Goal: Complete application form

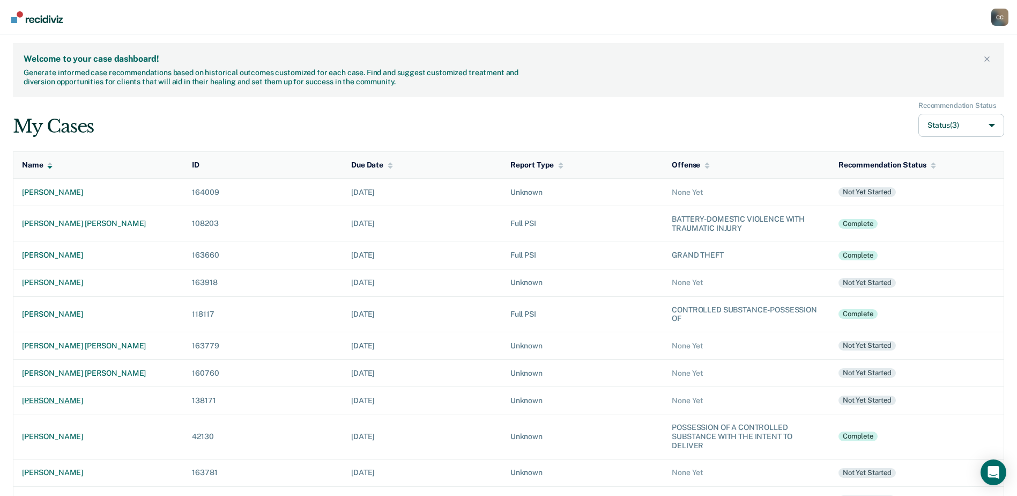
click at [56, 403] on div "[PERSON_NAME]" at bounding box center [98, 400] width 153 height 9
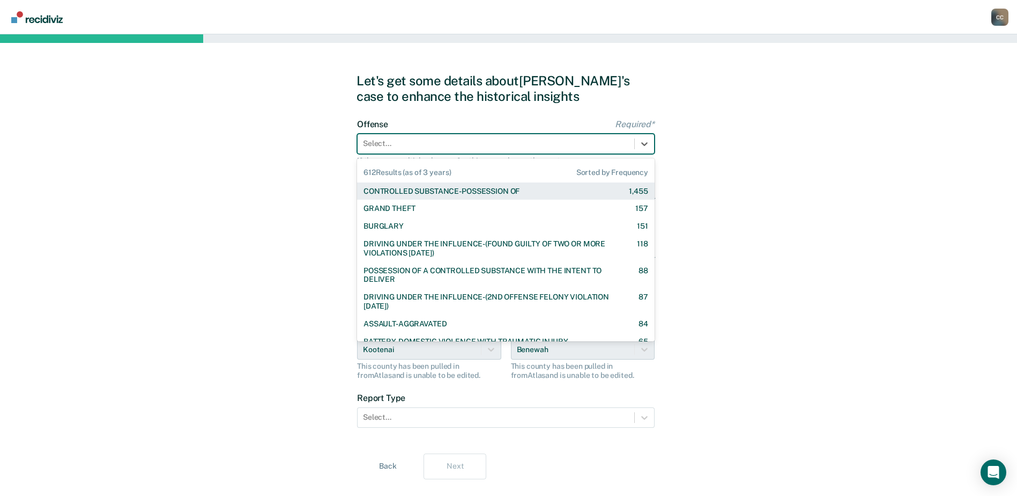
click at [391, 149] on div at bounding box center [496, 143] width 266 height 11
click at [390, 189] on div "CONTROLLED SUBSTANCE-POSSESSION OF" at bounding box center [442, 191] width 156 height 9
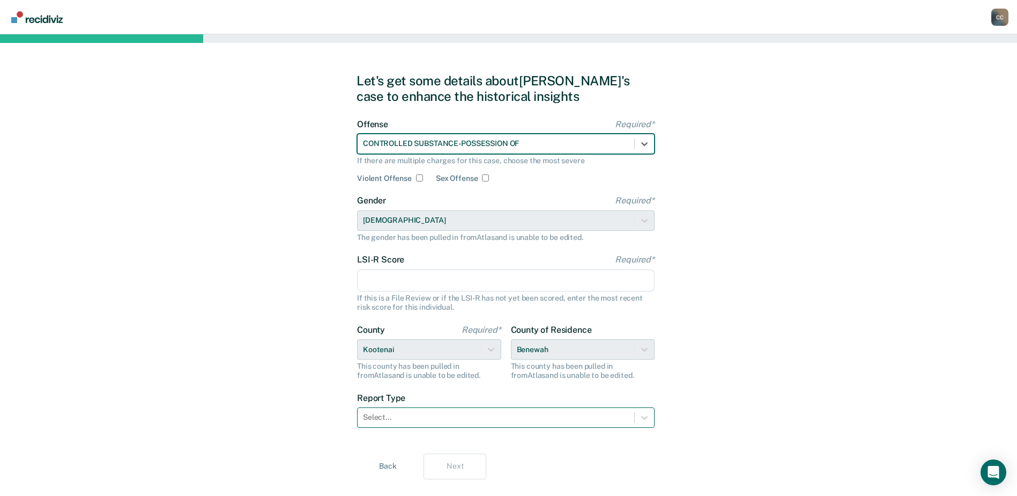
click at [422, 412] on div at bounding box center [496, 416] width 266 height 11
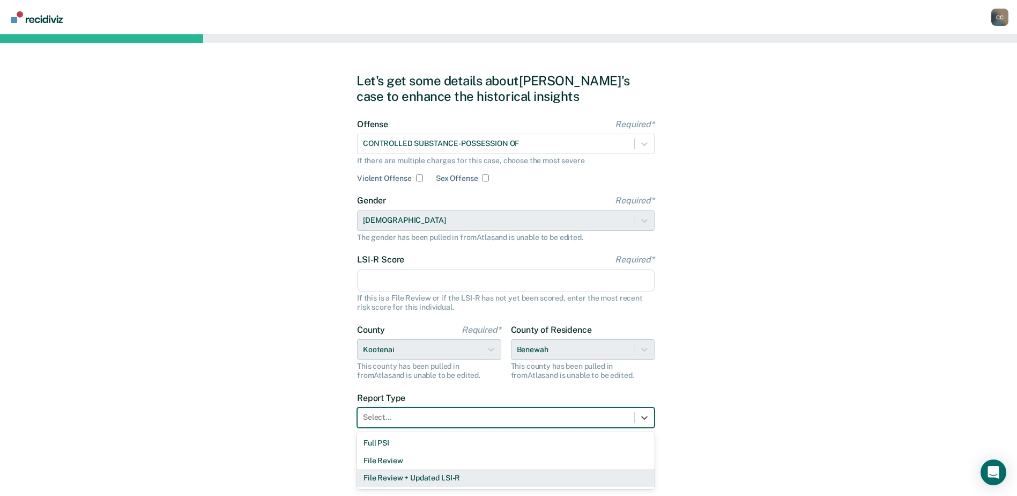
click at [417, 482] on div "File Review + Updated LSI-R" at bounding box center [506, 478] width 298 height 18
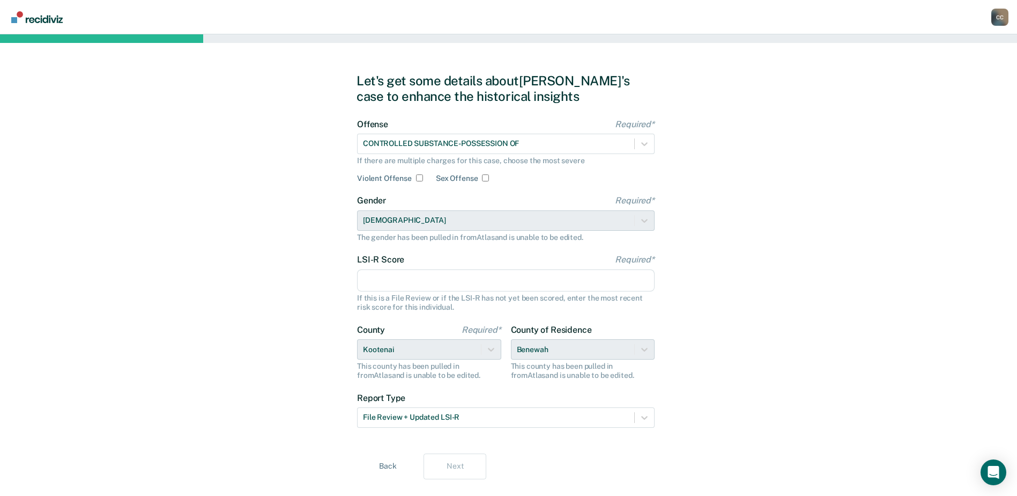
click at [418, 276] on input "LSI-R Score Required*" at bounding box center [506, 280] width 298 height 23
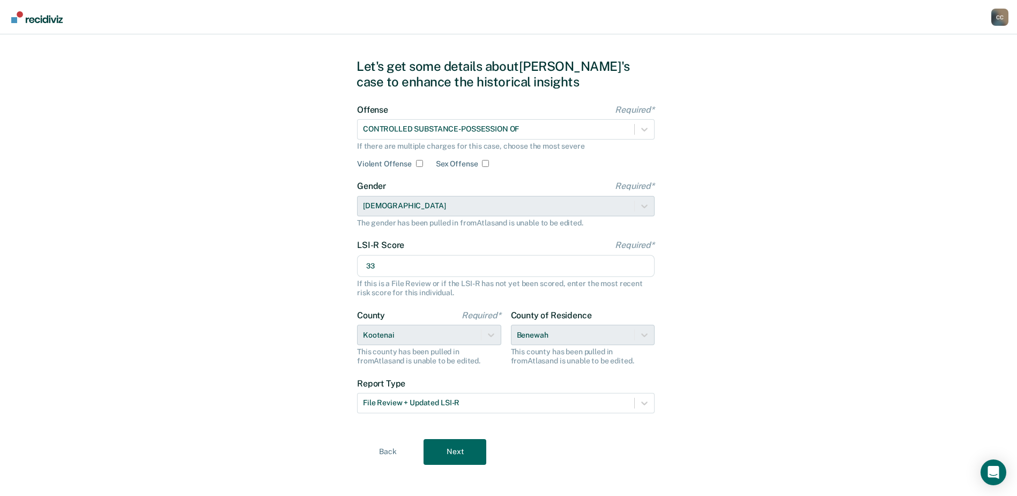
scroll to position [22, 0]
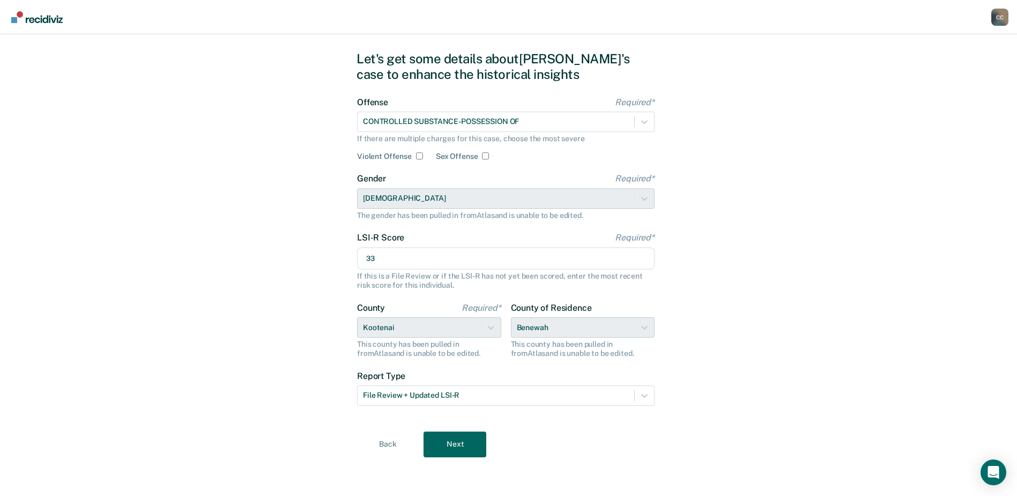
type input "33"
click at [437, 450] on button "Next" at bounding box center [455, 444] width 63 height 26
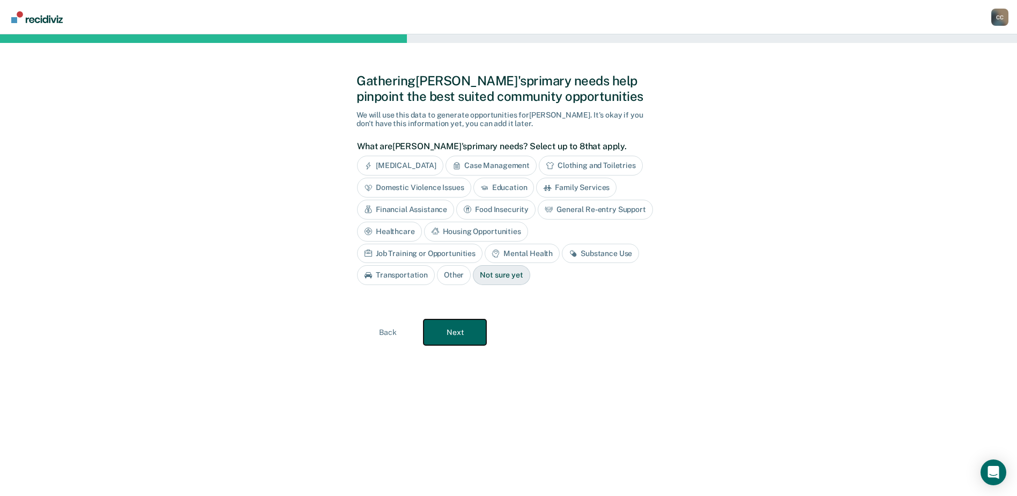
scroll to position [0, 0]
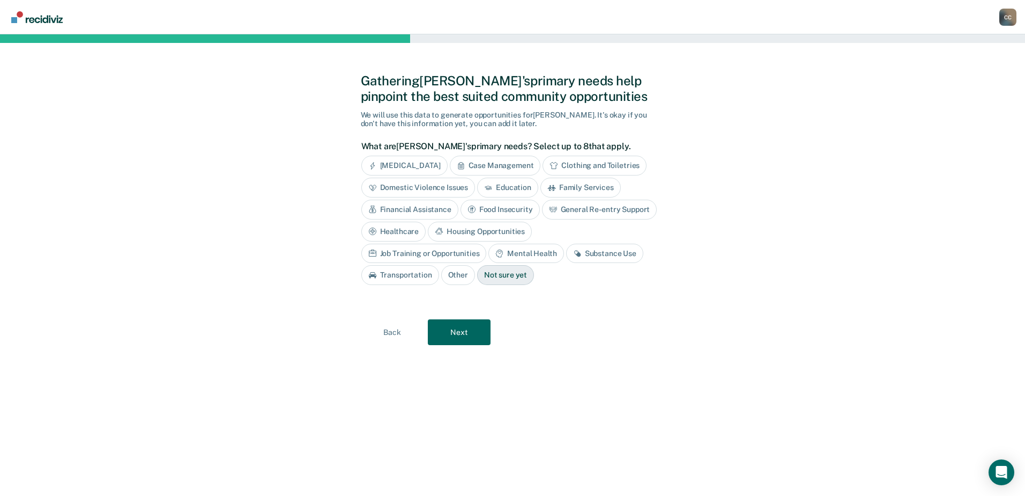
click at [486, 233] on div "Housing Opportunities" at bounding box center [480, 231] width 104 height 20
click at [594, 254] on div "Substance Use" at bounding box center [604, 253] width 77 height 20
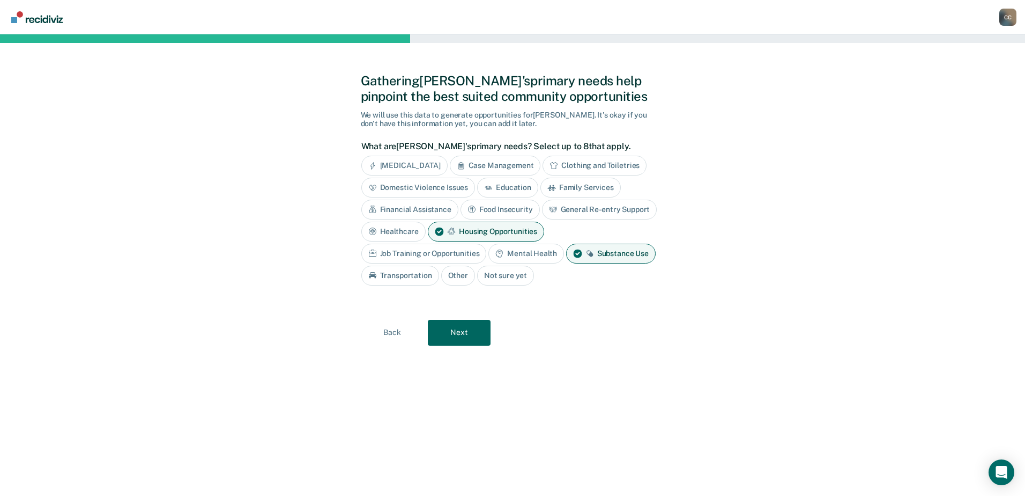
click at [387, 277] on div "Transportation" at bounding box center [400, 275] width 78 height 20
click at [453, 336] on button "Next" at bounding box center [459, 333] width 63 height 26
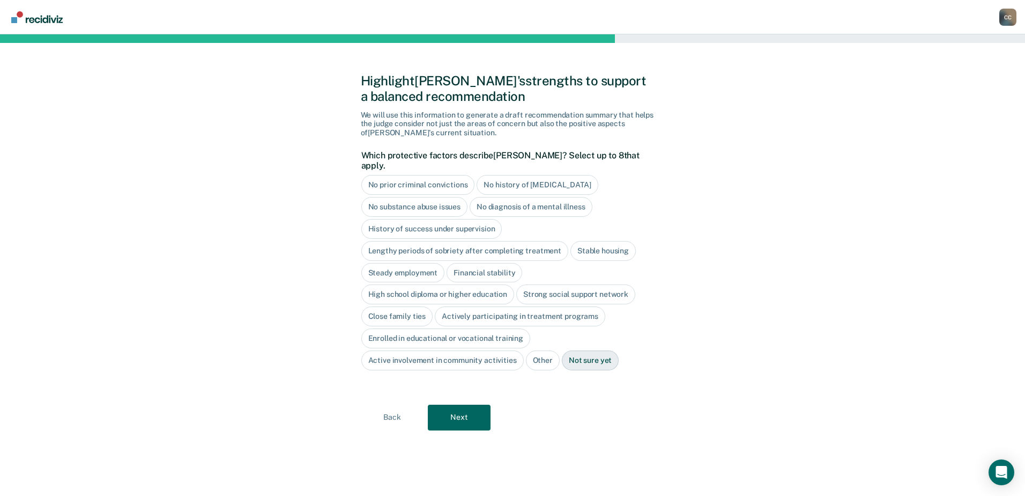
click at [531, 198] on div "No diagnosis of a mental illness" at bounding box center [531, 207] width 123 height 20
click at [468, 408] on button "Next" at bounding box center [459, 417] width 63 height 26
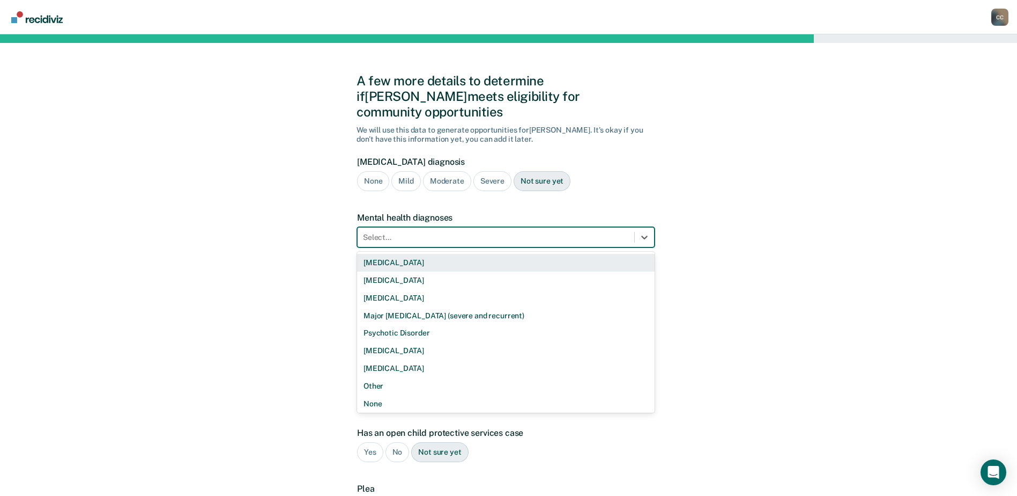
click at [392, 232] on div at bounding box center [496, 237] width 266 height 11
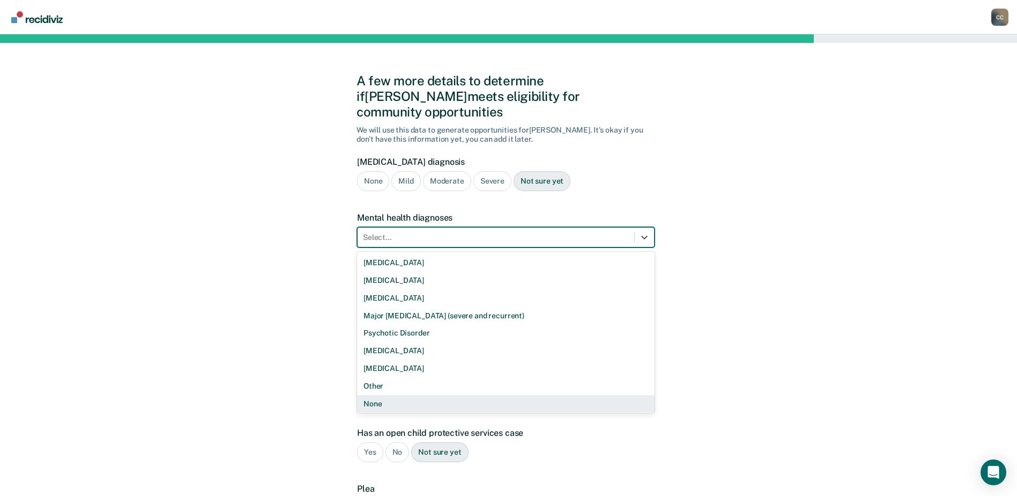
click at [385, 395] on div "None" at bounding box center [506, 404] width 298 height 18
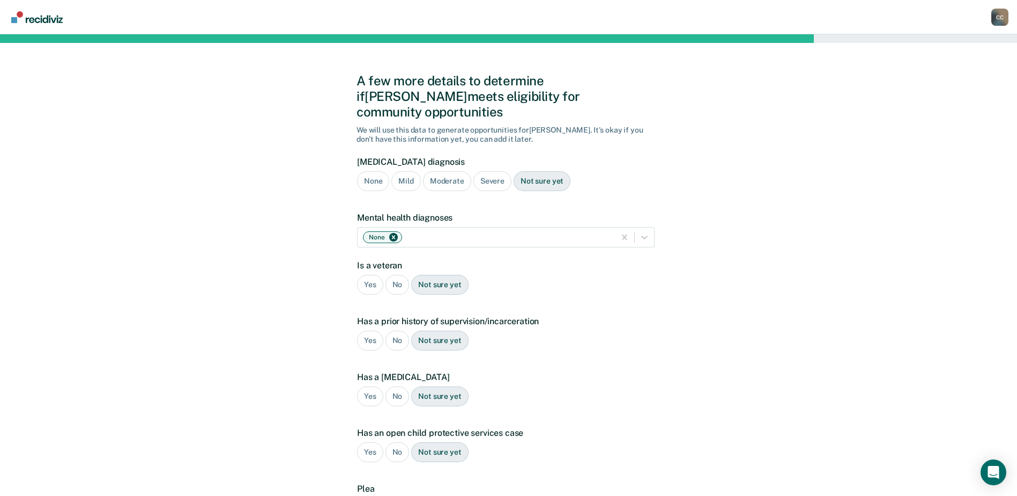
click at [398, 275] on div "No" at bounding box center [398, 285] width 24 height 20
click at [371, 330] on div "Yes" at bounding box center [370, 340] width 26 height 20
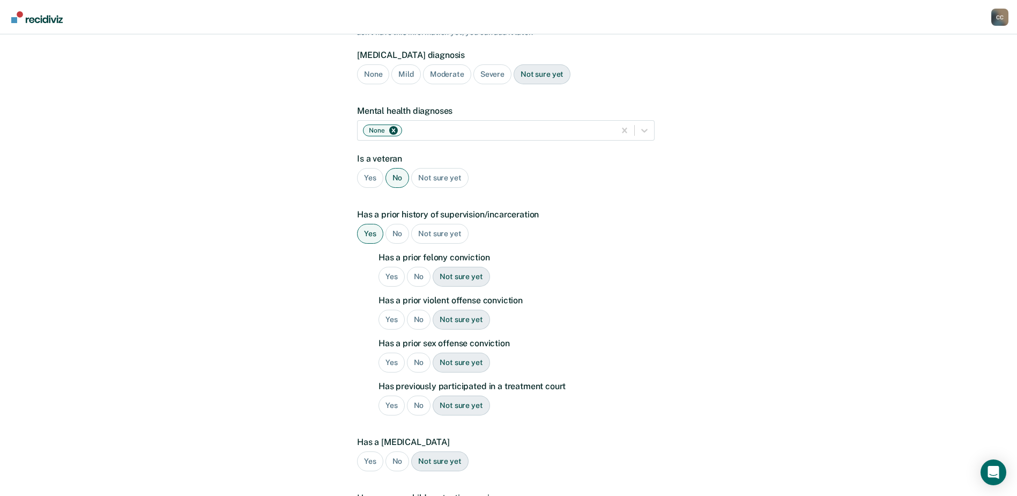
scroll to position [107, 0]
click at [389, 266] on div "Yes" at bounding box center [392, 276] width 26 height 20
click at [423, 309] on div "No" at bounding box center [419, 319] width 24 height 20
click at [424, 352] on div "No" at bounding box center [419, 362] width 24 height 20
click at [420, 395] on div "No" at bounding box center [419, 405] width 24 height 20
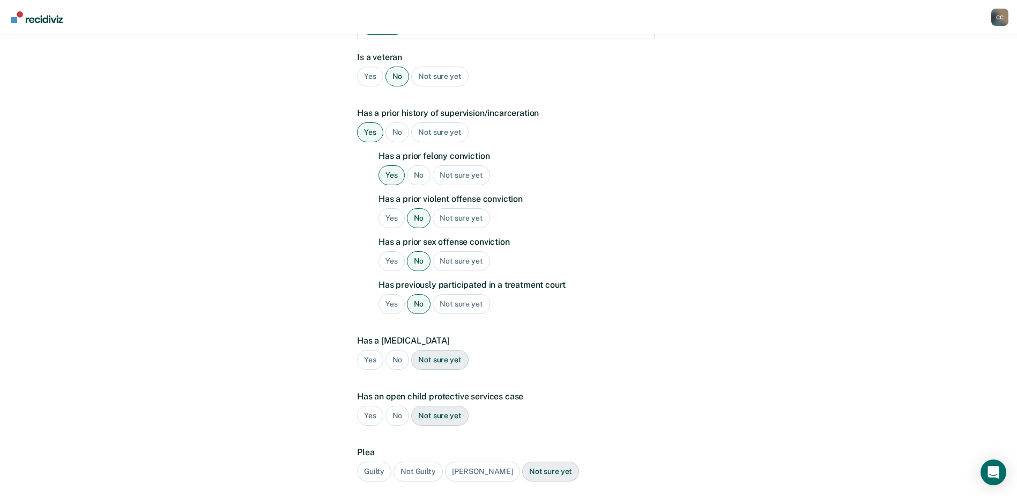
scroll to position [215, 0]
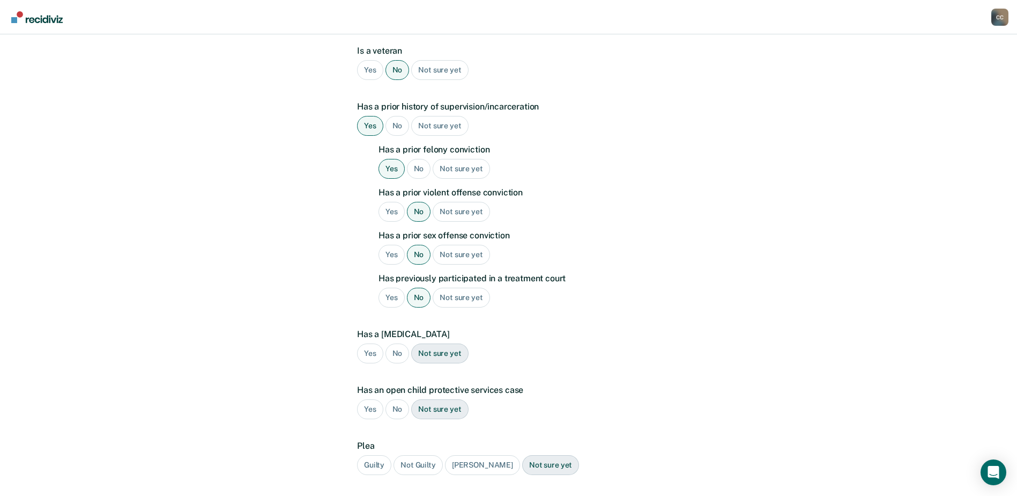
click at [403, 343] on div "No" at bounding box center [398, 353] width 24 height 20
click at [398, 399] on div "No" at bounding box center [398, 409] width 24 height 20
click at [376, 455] on div "Guilty" at bounding box center [374, 465] width 34 height 20
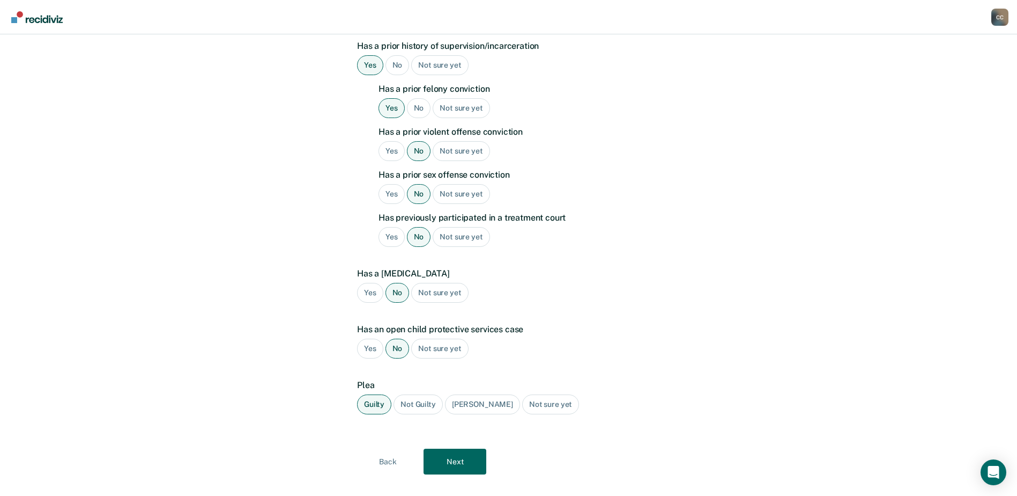
scroll to position [277, 0]
click at [445, 447] on button "Next" at bounding box center [455, 460] width 63 height 26
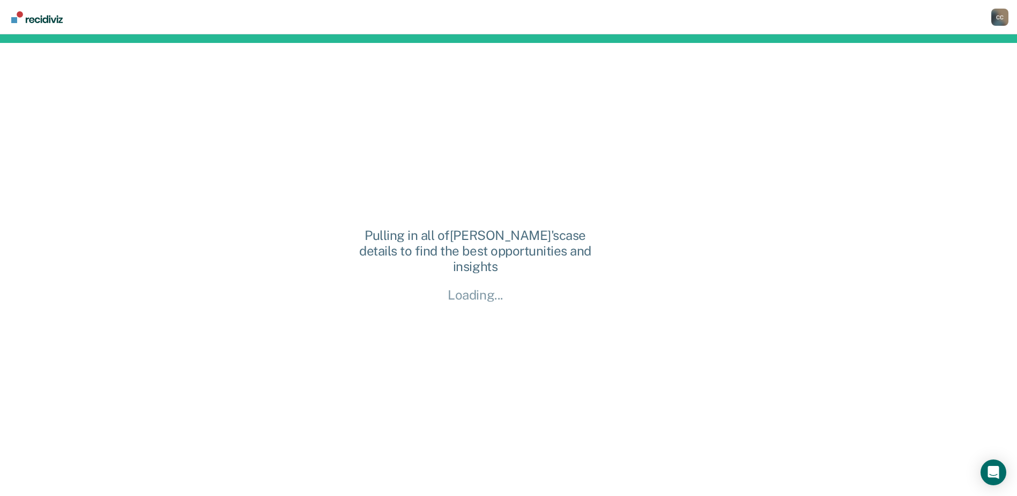
scroll to position [0, 0]
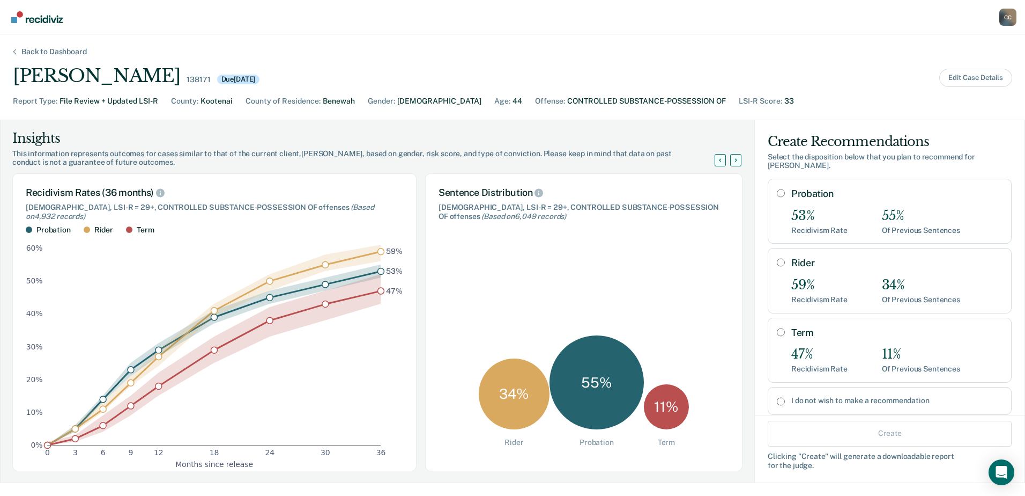
click at [777, 258] on input "Rider" at bounding box center [781, 262] width 8 height 9
radio input "true"
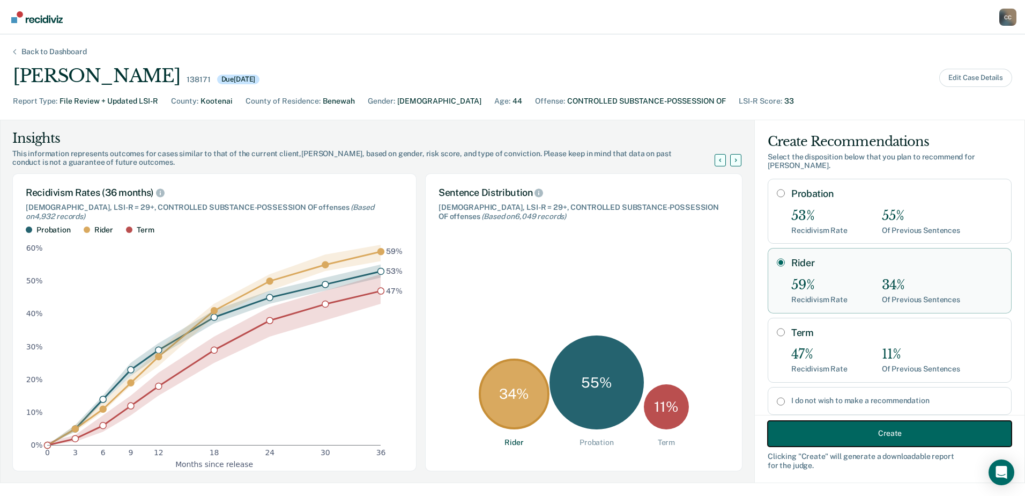
click at [823, 427] on button "Create" at bounding box center [890, 433] width 244 height 26
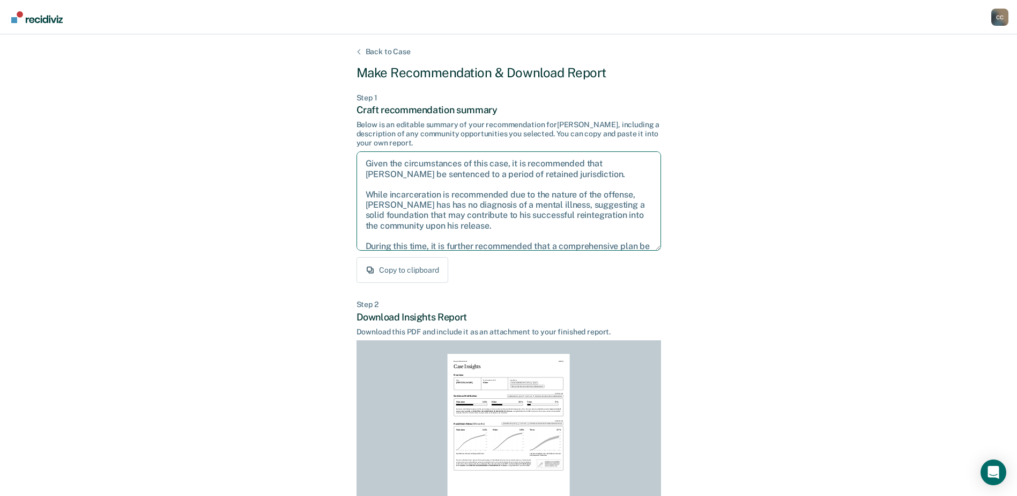
scroll to position [38, 0]
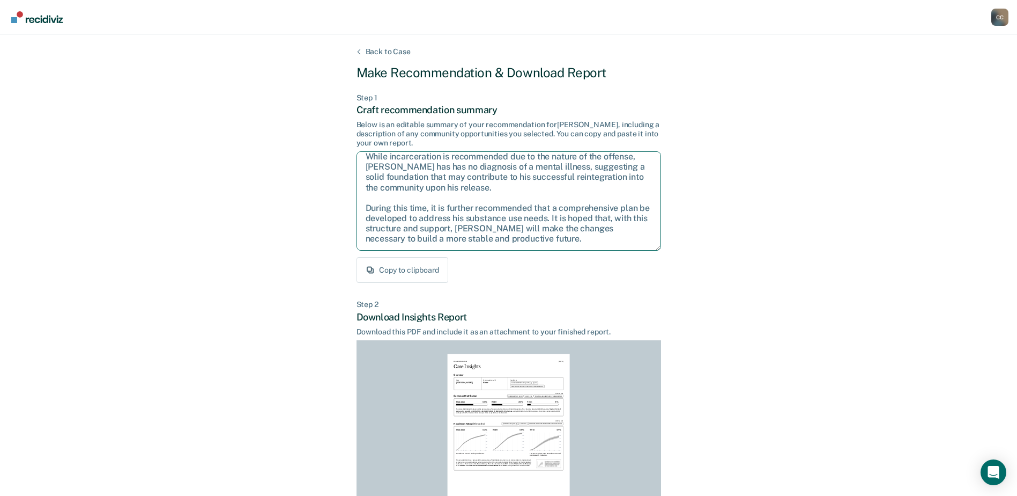
drag, startPoint x: 365, startPoint y: 162, endPoint x: 674, endPoint y: 269, distance: 326.6
click at [685, 282] on div "Back to Case Make Recommendation & Download Report Step 1 Craft recommendation …" at bounding box center [508, 322] width 1017 height 577
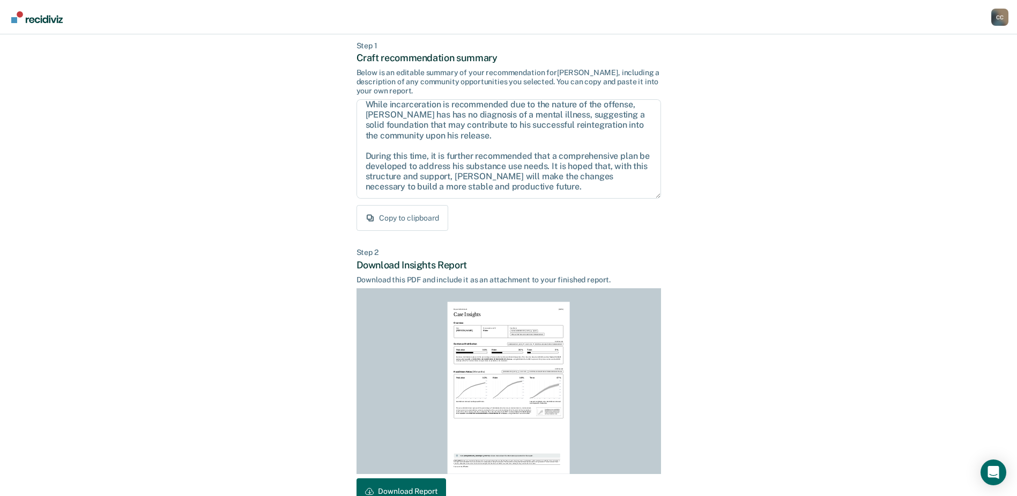
scroll to position [116, 0]
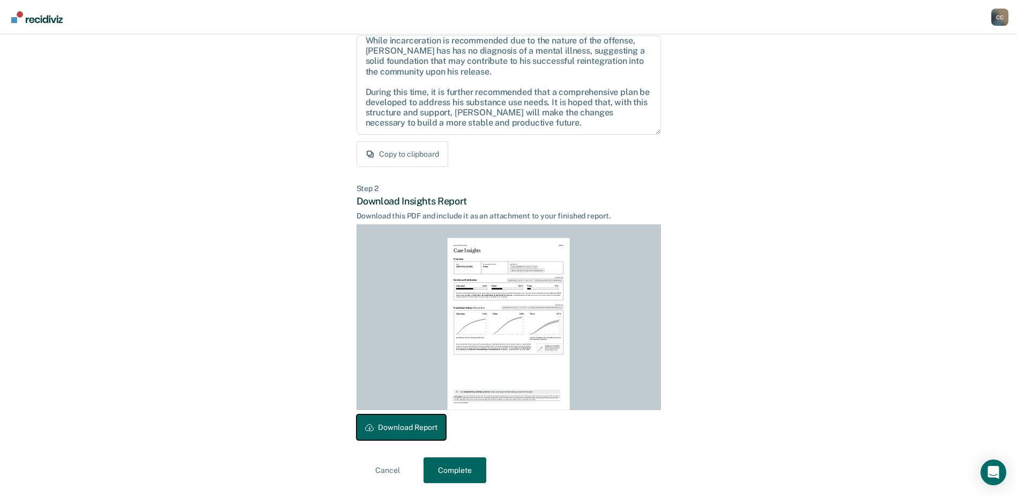
click at [413, 431] on button "Download Report" at bounding box center [402, 427] width 90 height 26
click at [449, 472] on button "Complete" at bounding box center [455, 470] width 63 height 26
